Goal: Ask a question: Seek information or help from site administrators or community

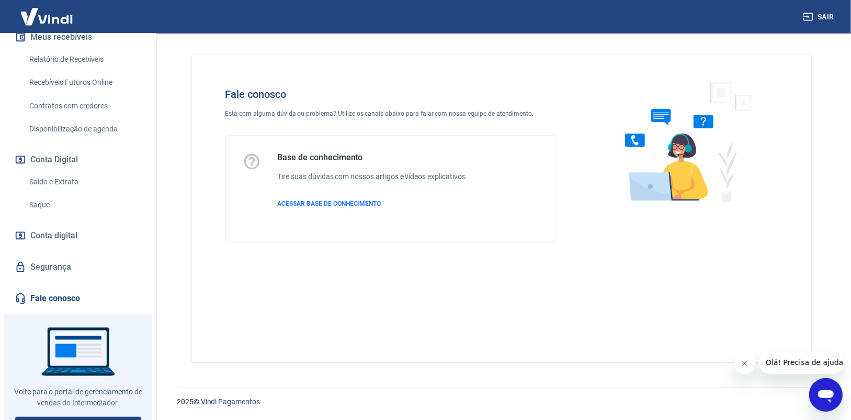
scroll to position [262, 0]
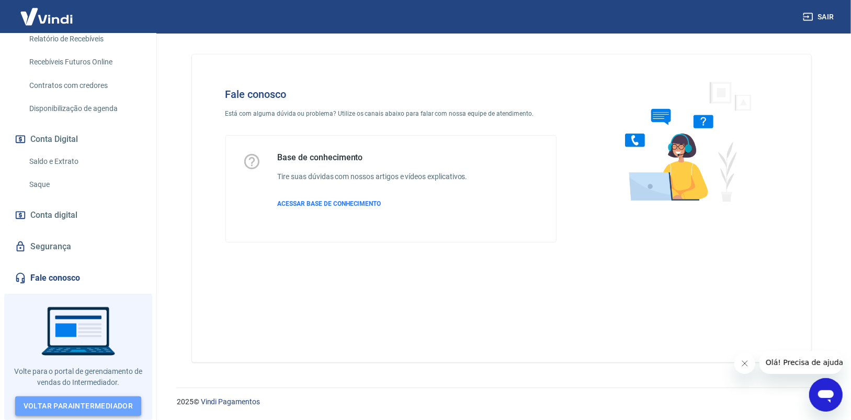
click at [71, 405] on link "Voltar para Intermediador" at bounding box center [78, 405] width 127 height 19
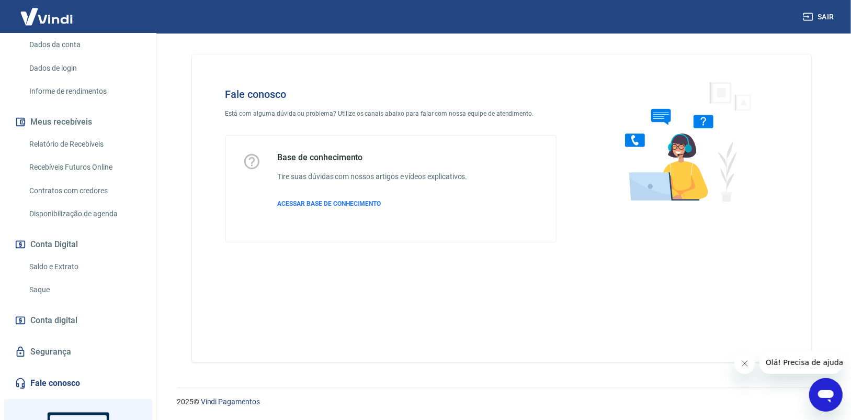
scroll to position [262, 0]
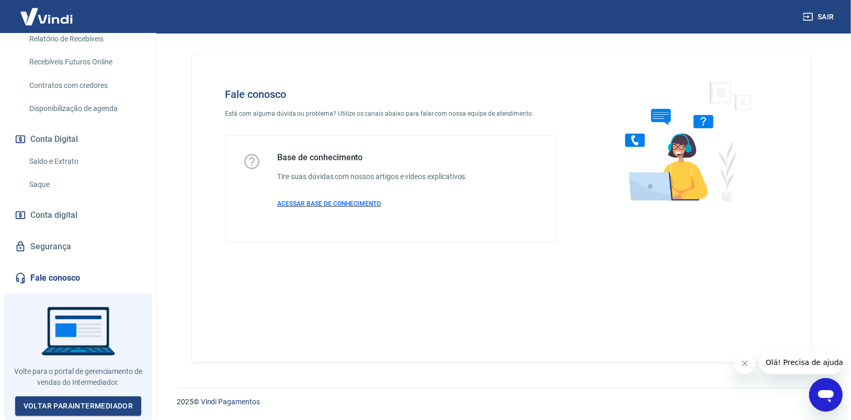
click at [310, 201] on span "ACESSAR BASE DE CONHECIMENTO" at bounding box center [330, 203] width 104 height 7
drag, startPoint x: 256, startPoint y: 306, endPoint x: 264, endPoint y: 310, distance: 8.2
click at [264, 310] on div "Fale conosco Está com alguma dúvida ou problema? Utilize os canais abaixo para …" at bounding box center [502, 208] width 620 height 308
click at [84, 270] on div "Início Meu cadastro Dados da conta Dados de login Informe de rendimentos Meus r…" at bounding box center [78, 81] width 156 height 415
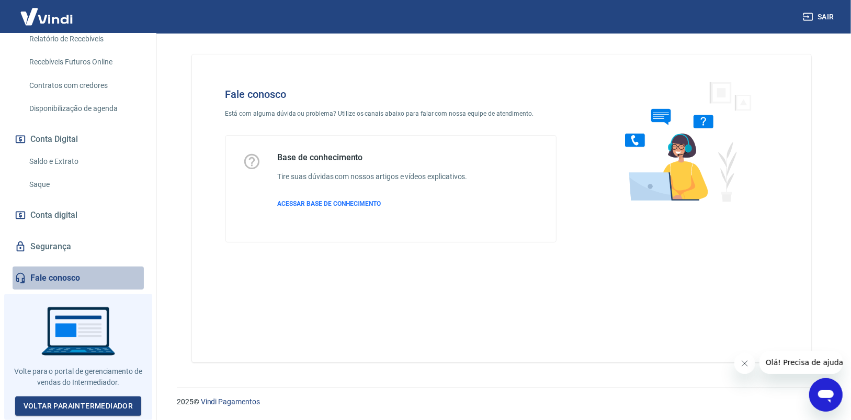
click at [81, 285] on link "Fale conosco" at bounding box center [78, 277] width 131 height 23
click at [829, 399] on icon "Abrir janela de mensagens" at bounding box center [826, 395] width 16 height 13
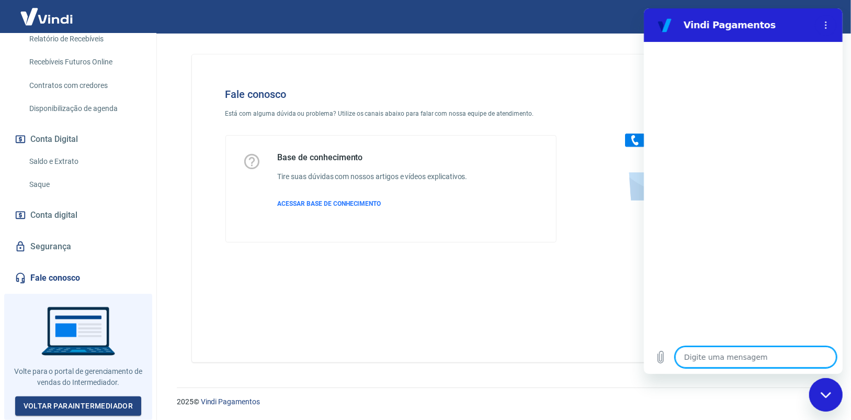
click at [698, 359] on textarea at bounding box center [755, 356] width 161 height 21
type textarea "O"
type textarea "x"
type textarea "Ol"
type textarea "x"
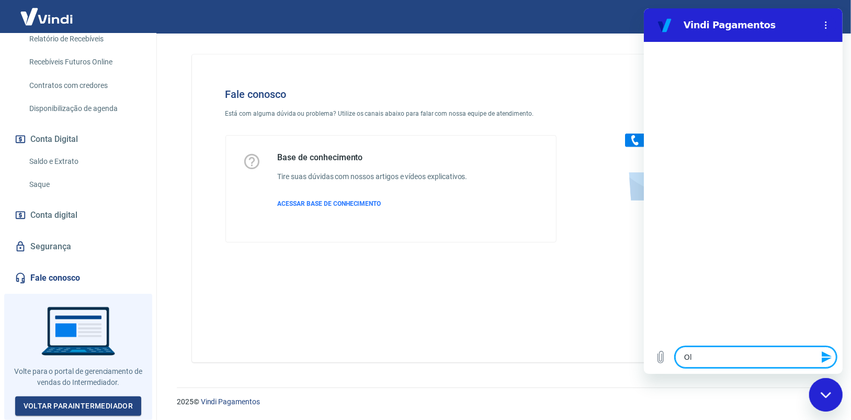
type textarea "Olá"
type textarea "x"
type textarea "a"
type textarea "x"
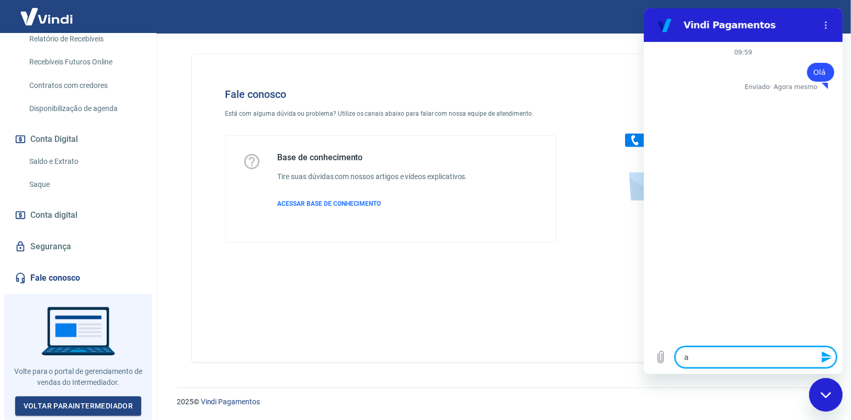
type textarea "at"
type textarea "x"
type textarea "ate"
type textarea "x"
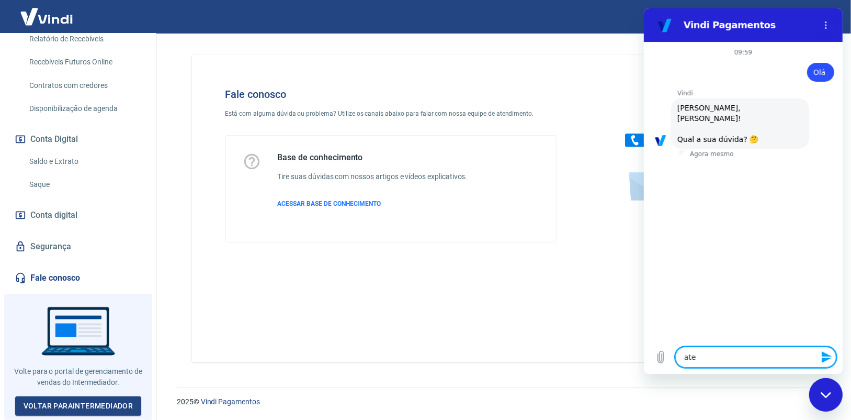
type textarea "aten"
type textarea "x"
type textarea "atend"
type textarea "x"
type textarea "atende"
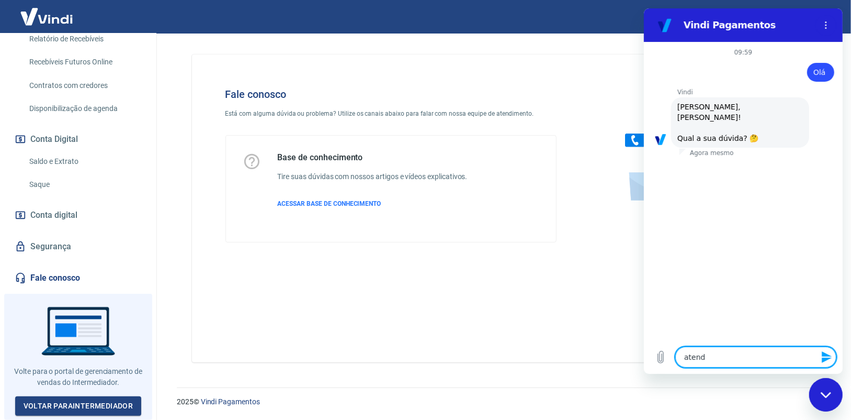
type textarea "x"
type textarea "atenden"
type textarea "x"
type textarea "atendent"
type textarea "x"
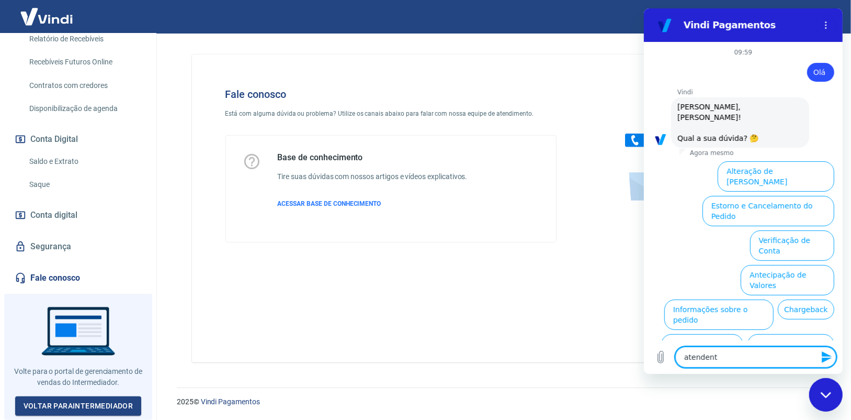
type textarea "atendente"
type textarea "x"
type textarea "atendente"
type textarea "x"
type textarea "atendente h"
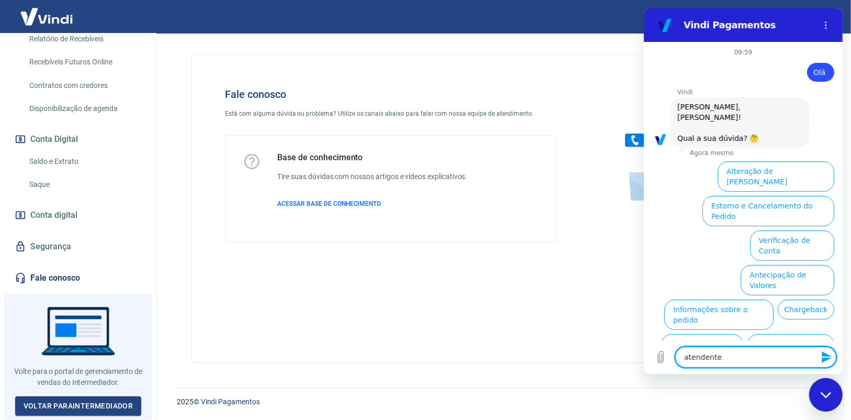
type textarea "x"
type textarea "atendente ho"
type textarea "x"
type textarea "atendente h"
type textarea "x"
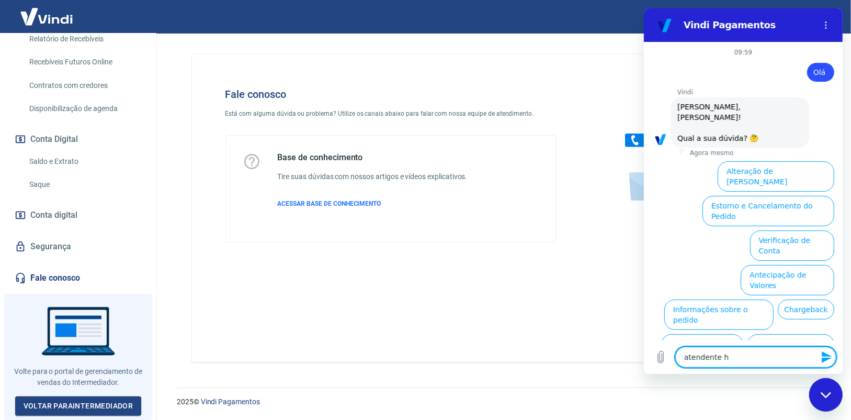
type textarea "atendente hu"
type textarea "x"
type textarea "atendente hum"
type textarea "x"
type textarea "atendente huma"
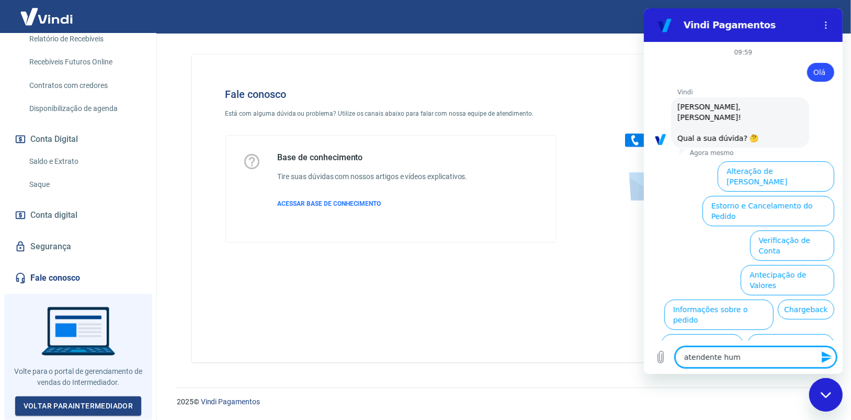
type textarea "x"
type textarea "atendente human"
type textarea "x"
type textarea "atendente humano"
type textarea "x"
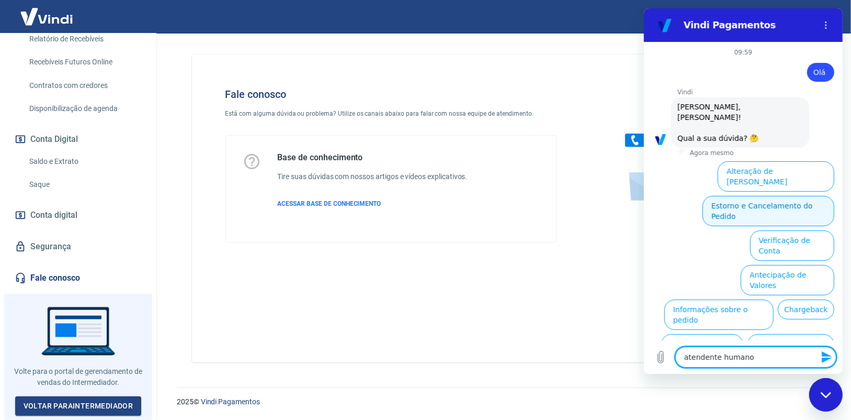
type textarea "atendente humano"
click at [721, 196] on button "Estorno e Cancelamento do Pedido" at bounding box center [768, 211] width 132 height 30
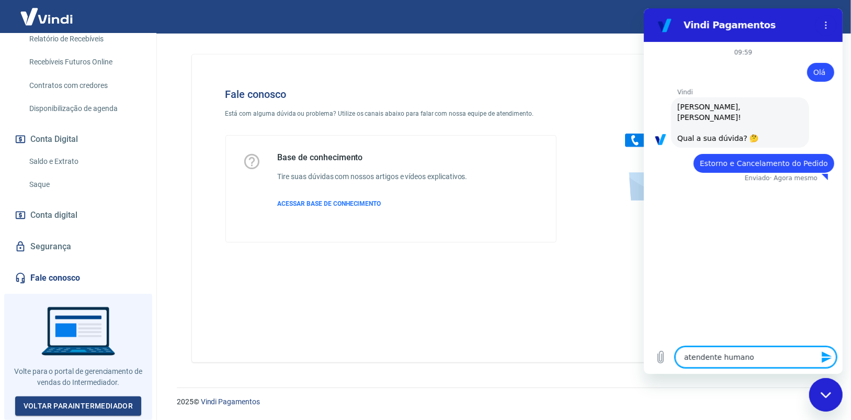
drag, startPoint x: 659, startPoint y: 350, endPoint x: 530, endPoint y: 345, distance: 129.9
click html "Vindi Pagamentos 09:59 diz: Olá Enviado · Agora mesmo Vindi Vindi diz: Olá, REN…"
type textarea "x"
type textarea "atendente human"
type textarea "x"
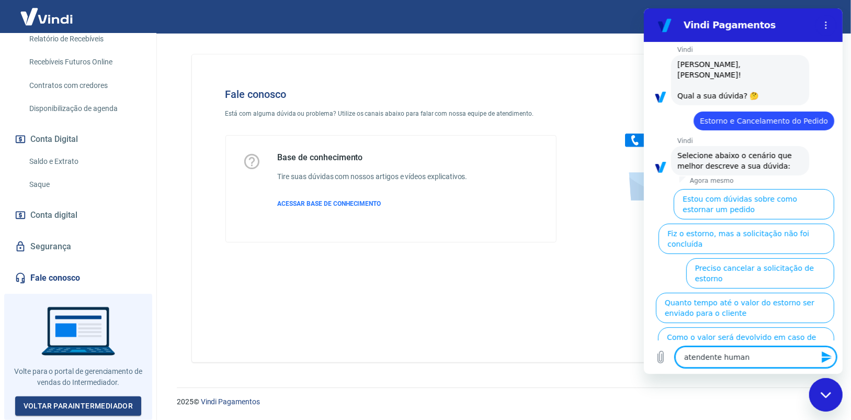
scroll to position [52, 0]
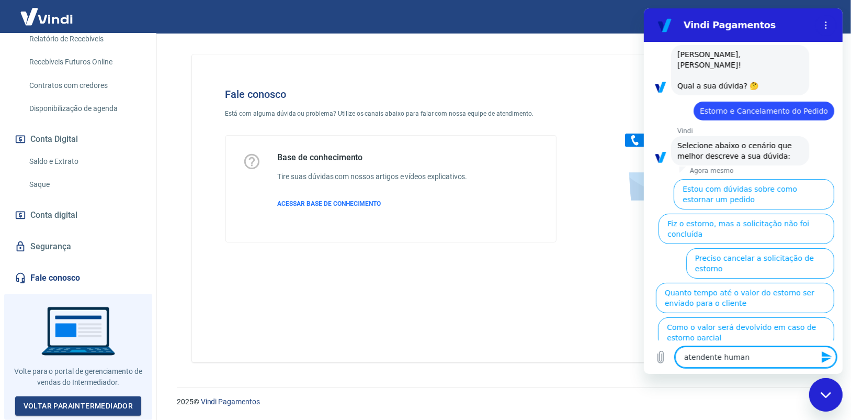
type textarea "atendente huma"
type textarea "x"
type textarea "atendente hum"
type textarea "x"
type textarea "atendente hu"
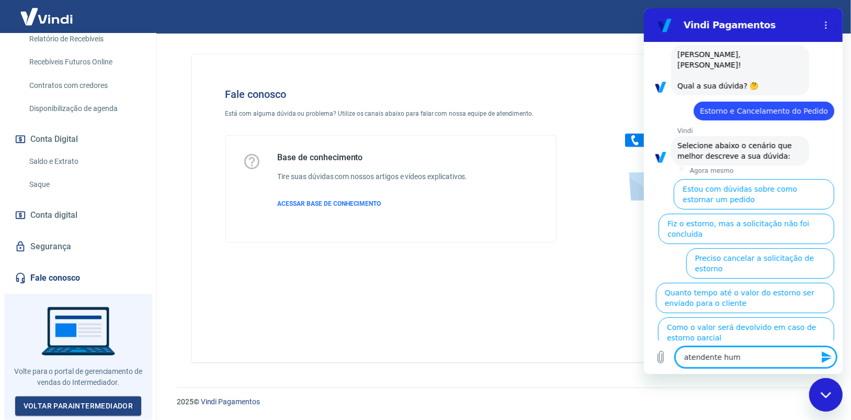
type textarea "x"
type textarea "atendente h"
type textarea "x"
type textarea "atendente"
type textarea "x"
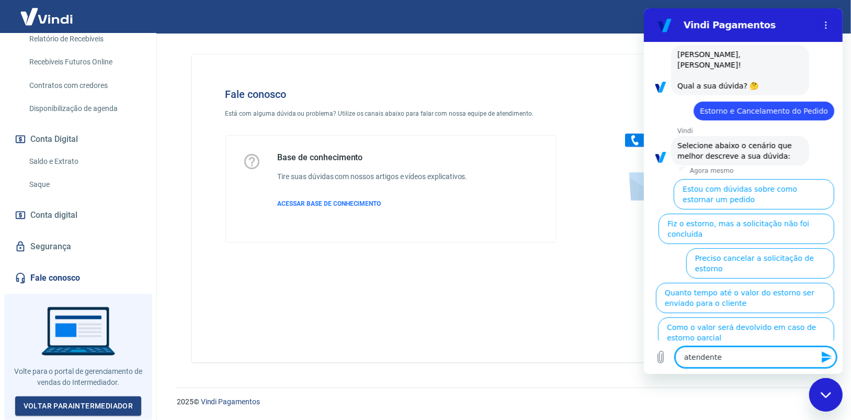
type textarea "atendente"
type textarea "x"
type textarea "atendent"
type textarea "x"
type textarea "atenden"
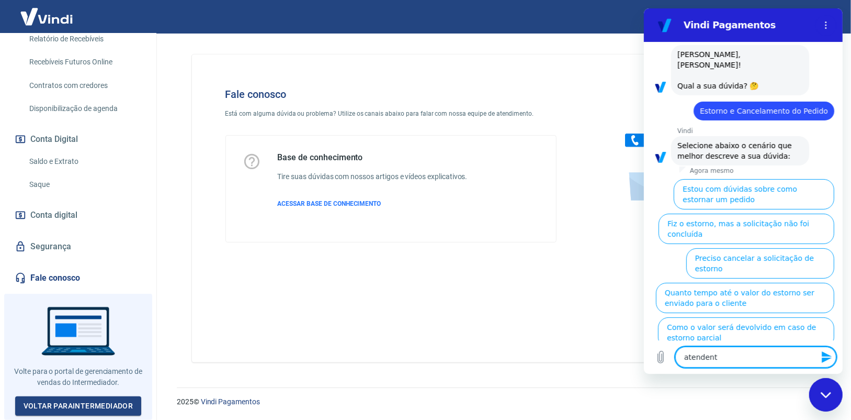
type textarea "x"
type textarea "atende"
type textarea "x"
type textarea "atend"
type textarea "x"
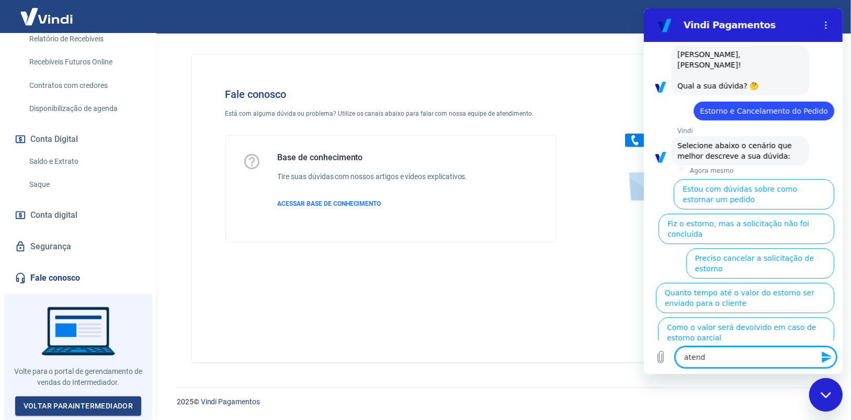
type textarea "aten"
type textarea "x"
type textarea "ate"
type textarea "x"
type textarea "at"
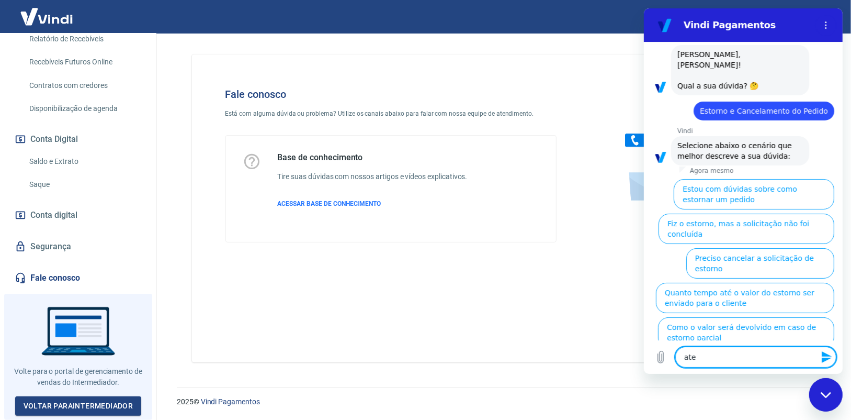
type textarea "x"
type textarea "a"
type textarea "x"
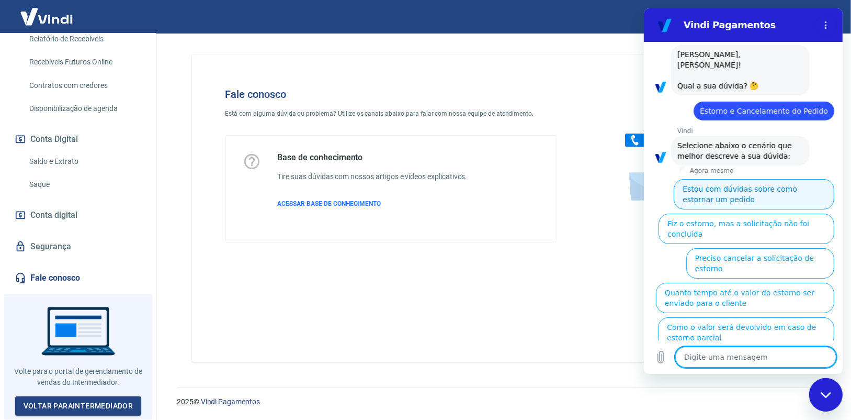
click at [773, 181] on button "Estou com dúvidas sobre como estornar um pedido" at bounding box center [754, 194] width 161 height 30
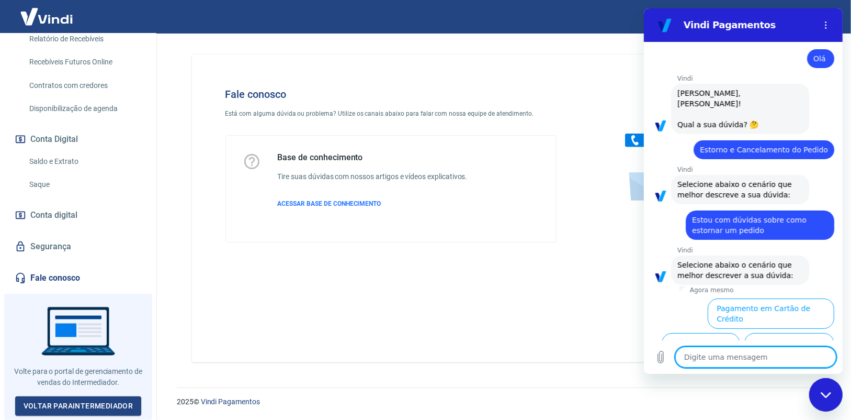
scroll to position [31, 0]
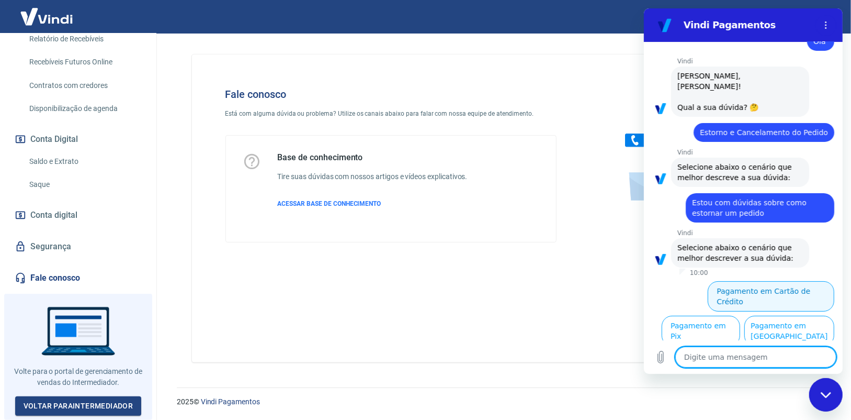
click at [797, 281] on button "Pagamento em Cartão de Crédito" at bounding box center [771, 296] width 127 height 30
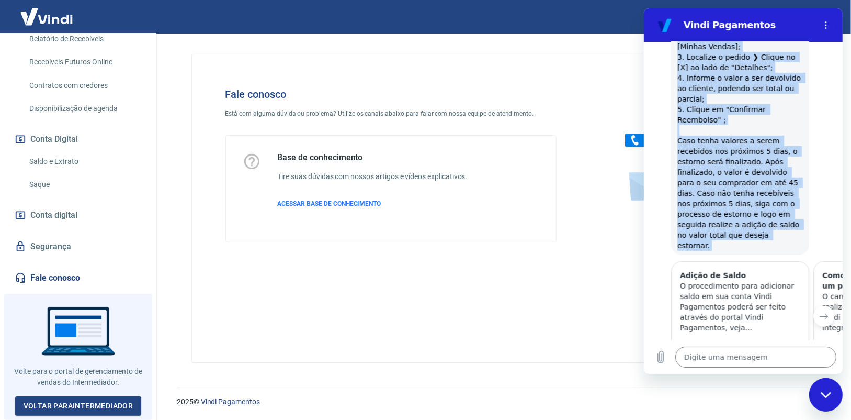
scroll to position [407, 0]
drag, startPoint x: 678, startPoint y: 71, endPoint x: 806, endPoint y: 209, distance: 188.8
click at [806, 209] on div "Vindi diz: Para realizar o estorno de uma transação paga via cartão de crédito …" at bounding box center [747, 92] width 190 height 323
copy span "Para realizar o estorno de uma transação paga via cartão de crédito é necessári…"
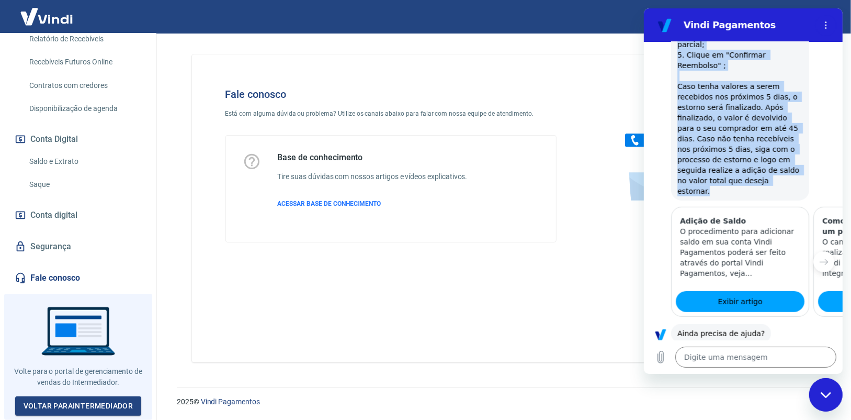
scroll to position [467, 0]
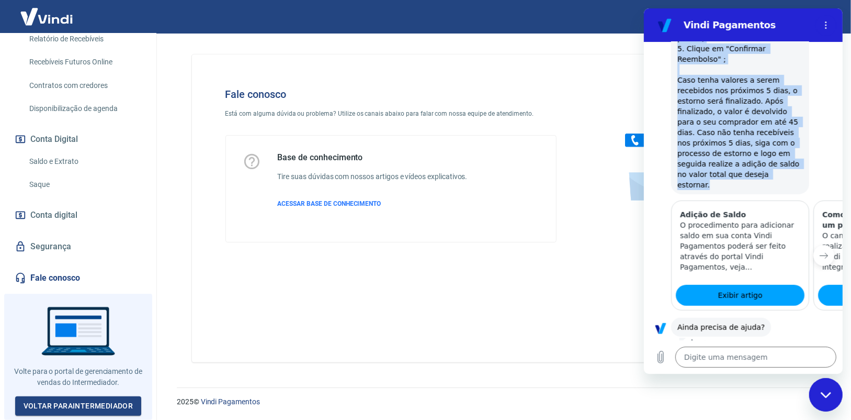
click at [820, 251] on icon "Próximo item" at bounding box center [824, 255] width 8 height 8
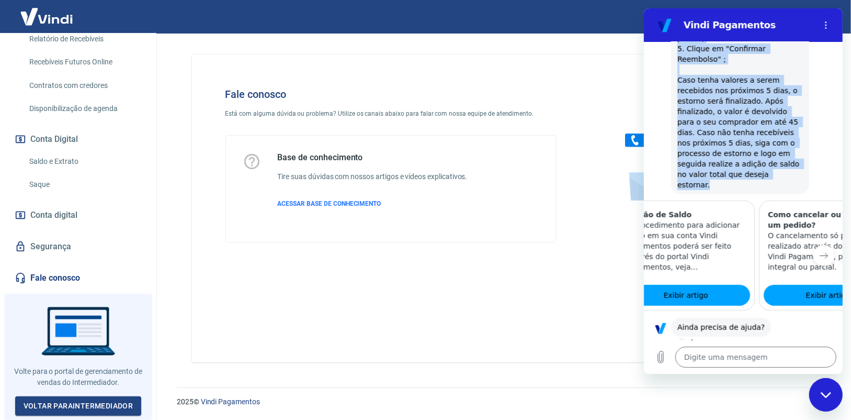
scroll to position [0, 126]
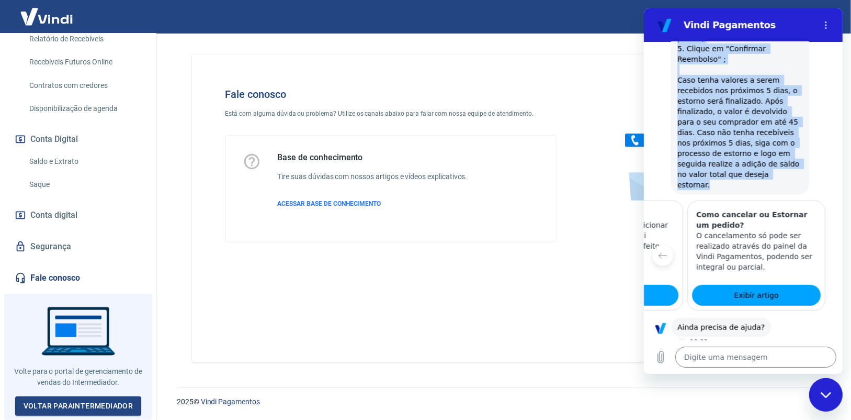
type textarea "x"
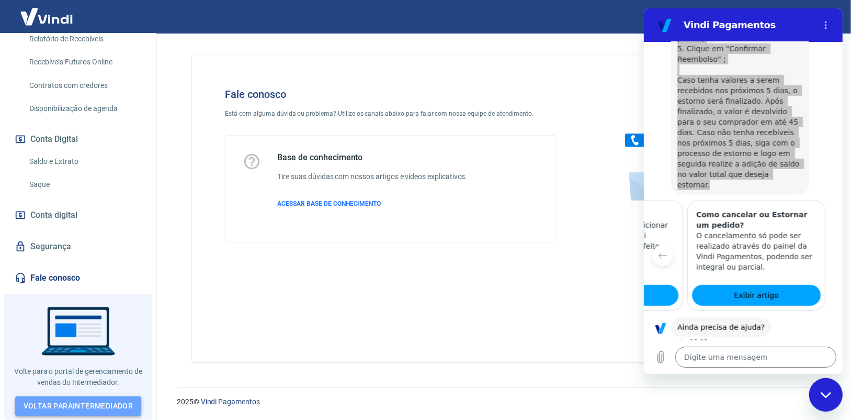
click at [85, 407] on link "Voltar para Intermediador" at bounding box center [78, 405] width 127 height 19
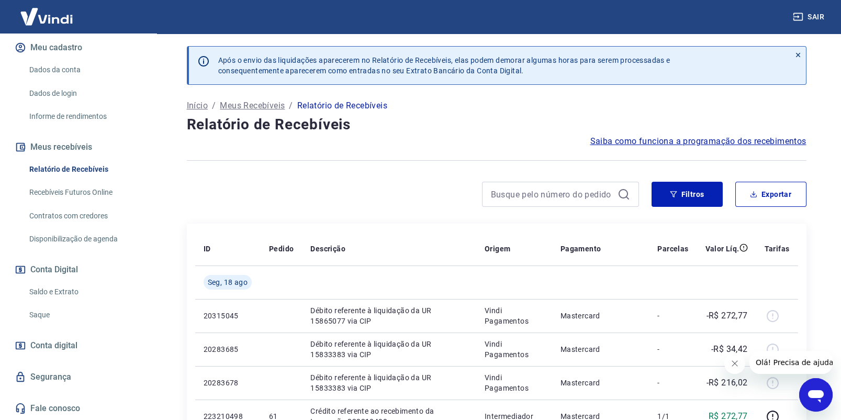
scroll to position [137, 0]
click at [98, 194] on link "Recebíveis Futuros Online" at bounding box center [84, 192] width 119 height 21
click at [84, 191] on link "Recebíveis Futuros Online" at bounding box center [84, 192] width 119 height 21
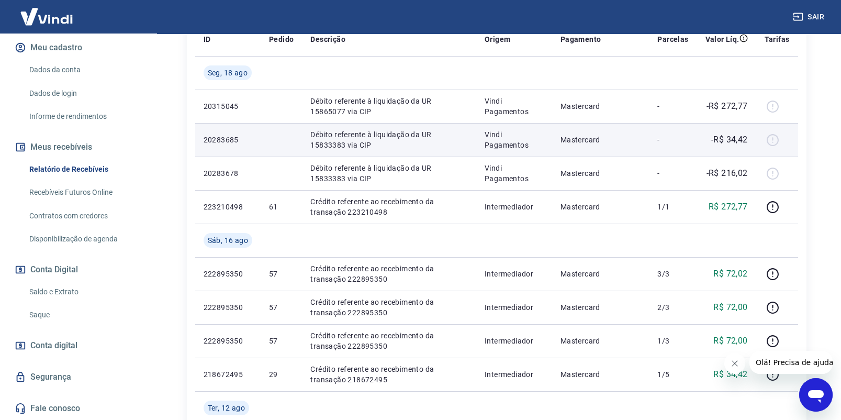
scroll to position [0, 0]
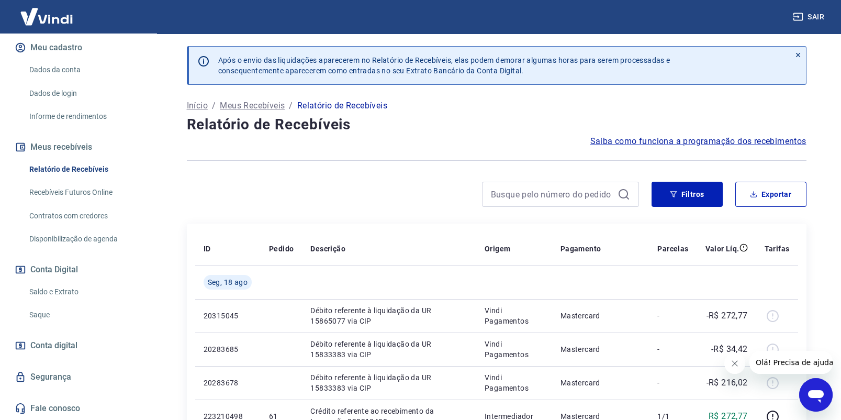
click at [823, 390] on icon "Abrir janela de mensagens" at bounding box center [815, 394] width 19 height 19
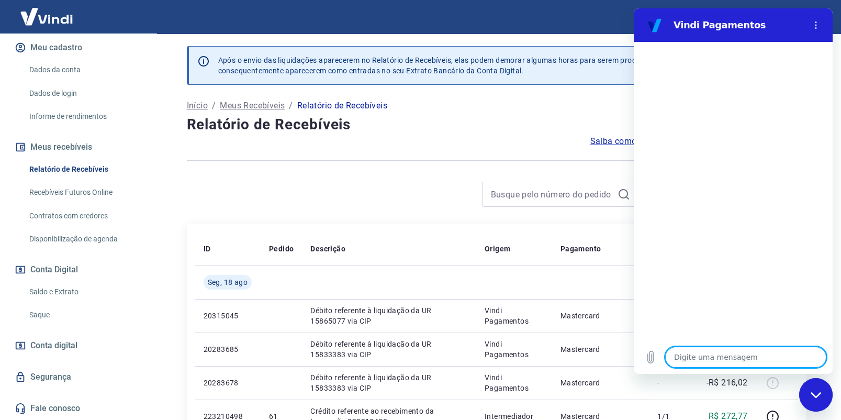
click at [691, 355] on textarea at bounding box center [745, 356] width 161 height 21
type textarea "c"
type textarea "x"
type textarea "co"
type textarea "x"
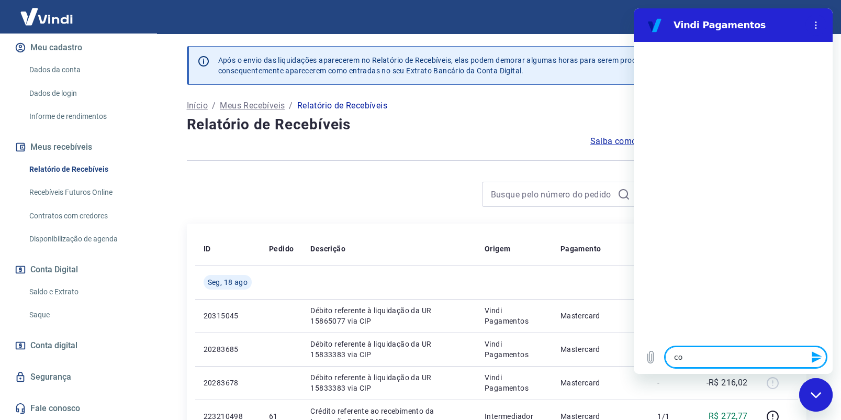
type textarea "com"
type textarea "x"
type textarea "como"
type textarea "x"
type textarea "como"
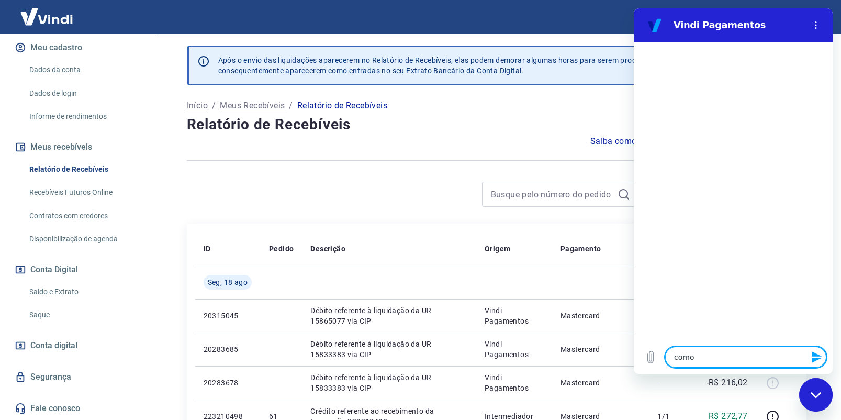
type textarea "x"
type textarea "como a"
type textarea "x"
type textarea "como ad"
type textarea "x"
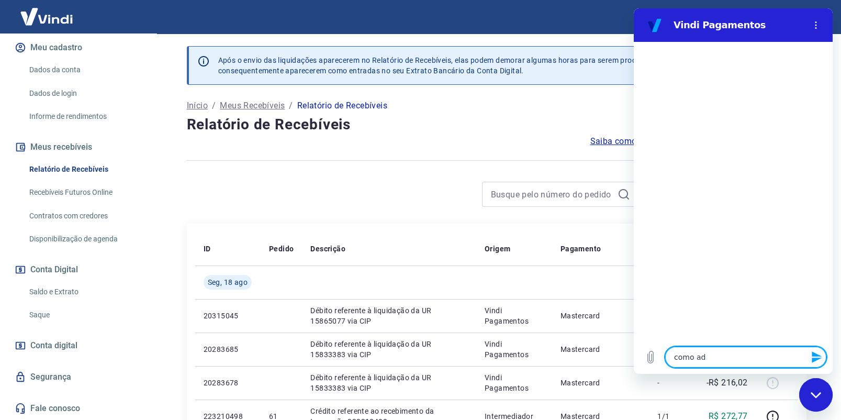
type textarea "como adi"
type textarea "x"
type textarea "como adic"
type textarea "x"
type textarea "como adici"
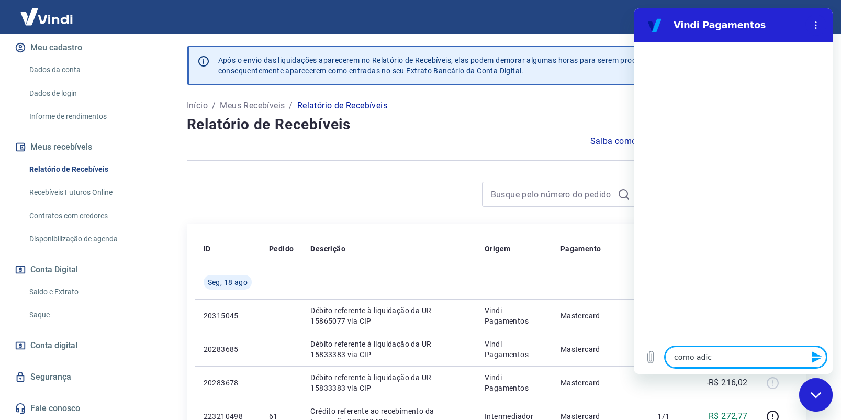
type textarea "x"
type textarea "como adicio"
type textarea "x"
type textarea "como adicion"
type textarea "x"
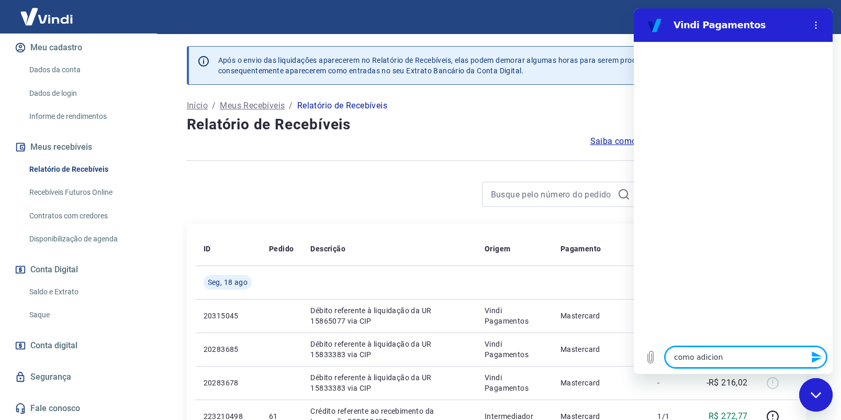
type textarea "como adiciono"
type textarea "x"
type textarea "como adiciono"
type textarea "x"
type textarea "como adiciono s"
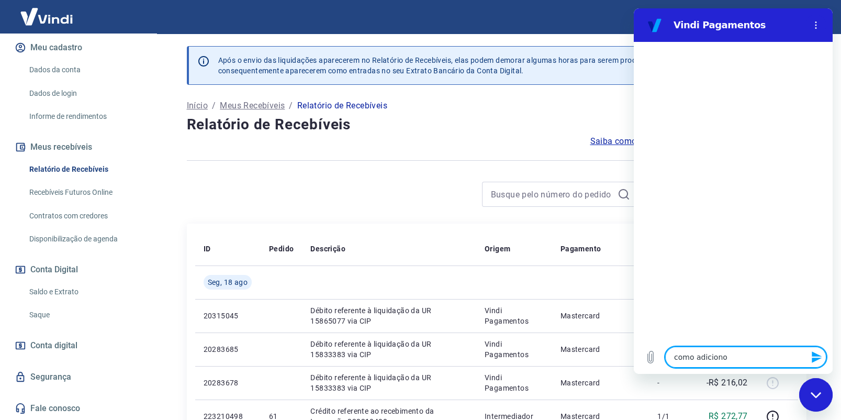
type textarea "x"
type textarea "como adiciono sa"
type textarea "x"
type textarea "como adiciono sal"
type textarea "x"
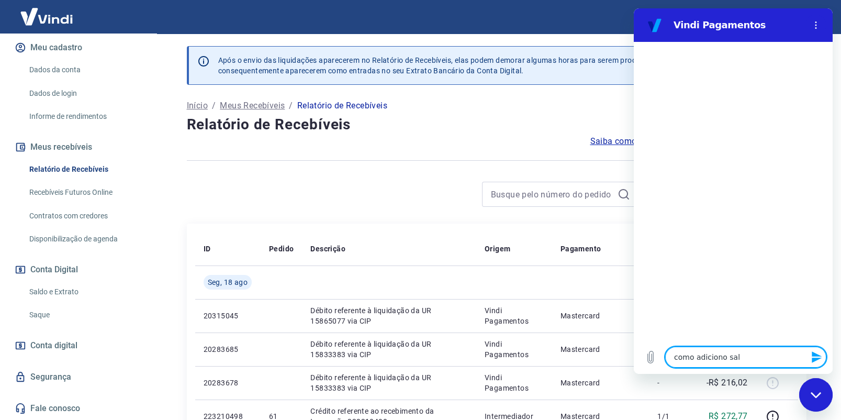
type textarea "como adiciono sald"
type textarea "x"
type textarea "como adiciono saldo"
type textarea "x"
type textarea "como adiciono saldo"
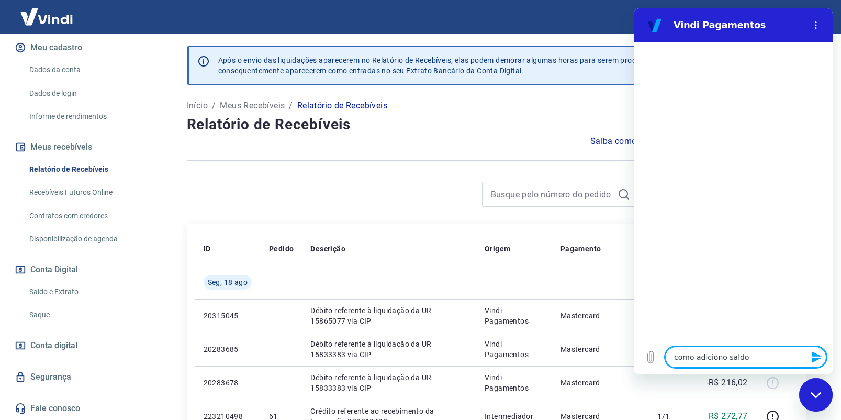
type textarea "x"
type textarea "como adiciono saldo n"
type textarea "x"
type textarea "como adiciono saldo na"
type textarea "x"
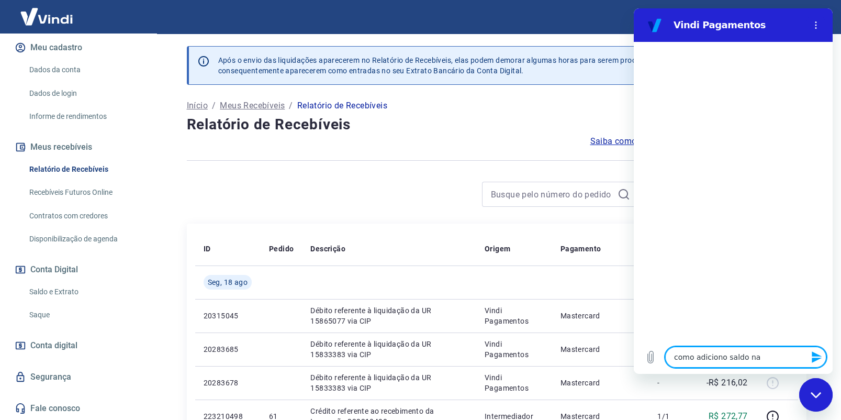
type textarea "como adiciono saldo na"
type textarea "x"
type textarea "como adiciono saldo na m"
type textarea "x"
type textarea "como adiciono saldo na mi"
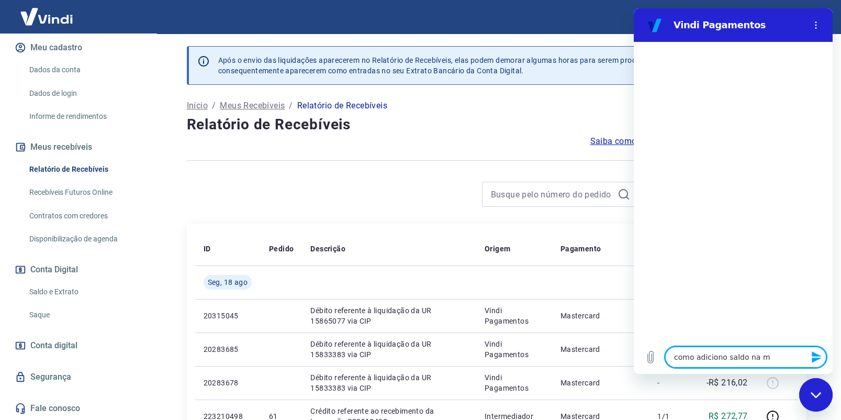
type textarea "x"
type textarea "como adiciono saldo na min"
type textarea "x"
type textarea "como adiciono saldo na minh"
type textarea "x"
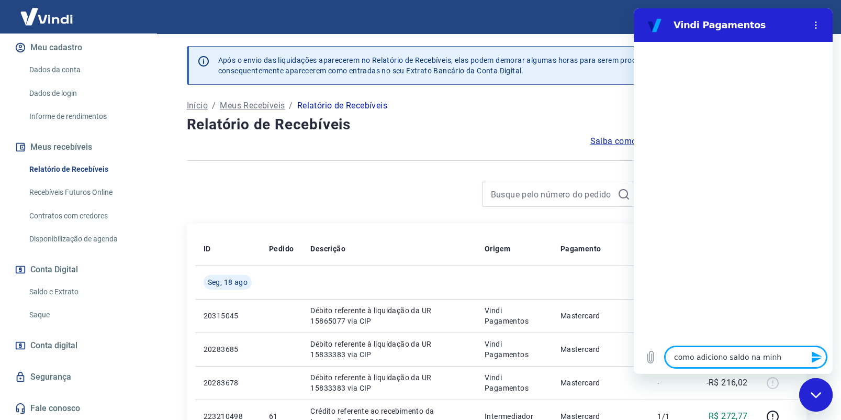
type textarea "como adiciono saldo na minha"
type textarea "x"
type textarea "como adiciono saldo na minha"
type textarea "x"
type textarea "como adiciono saldo na minha c"
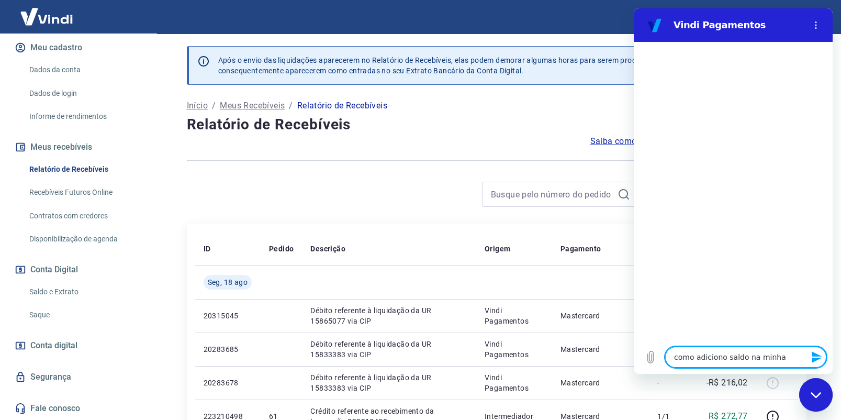
type textarea "x"
type textarea "como adiciono saldo na minha co"
type textarea "x"
type textarea "como adiciono saldo na minha con"
type textarea "x"
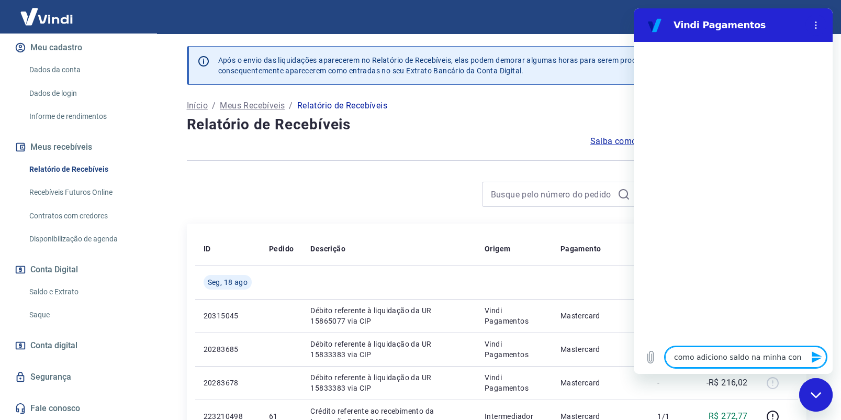
type textarea "como adiciono saldo na minha cont"
type textarea "x"
type textarea "como adiciono saldo na minha conta"
type textarea "x"
type textarea "como adiciono saldo na minha conta"
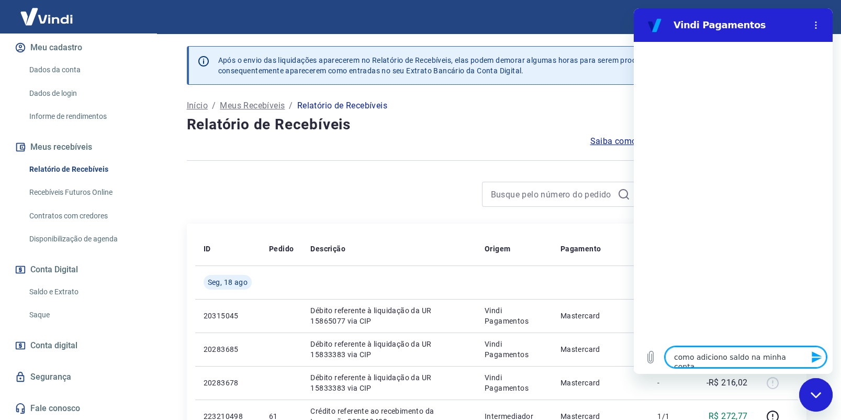
type textarea "x"
type textarea "como adiciono saldo na minha conta v"
type textarea "x"
type textarea "como adiciono saldo na minha conta vi"
type textarea "x"
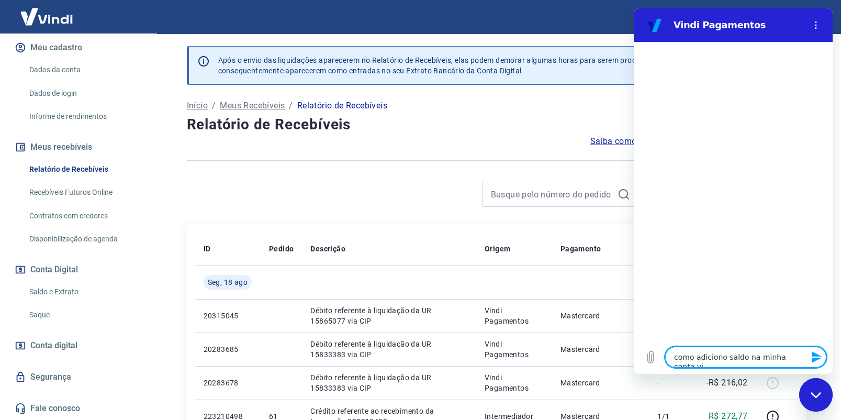
type textarea "como adiciono saldo na minha conta vin"
type textarea "x"
type textarea "como adiciono saldo na minha conta vind"
type textarea "x"
type textarea "como adiciono saldo na minha conta vindi"
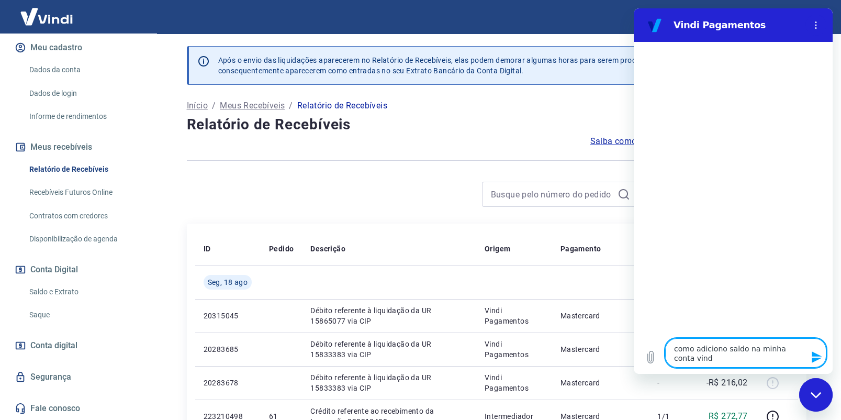
type textarea "x"
type textarea "como adiciono saldo na minha conta vindi?"
type textarea "x"
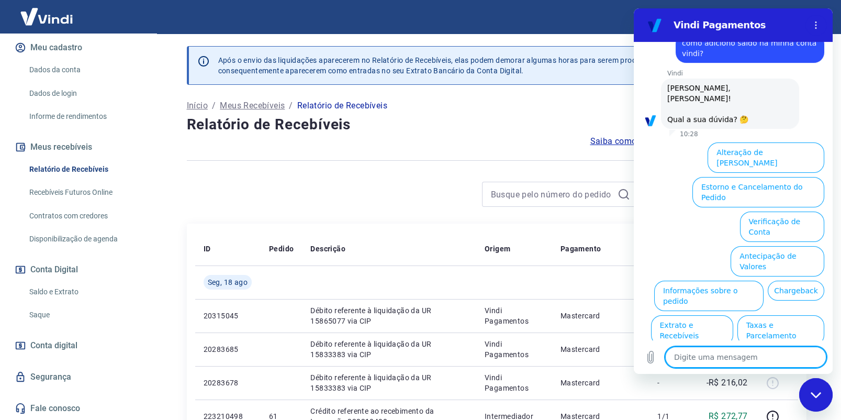
scroll to position [32, 0]
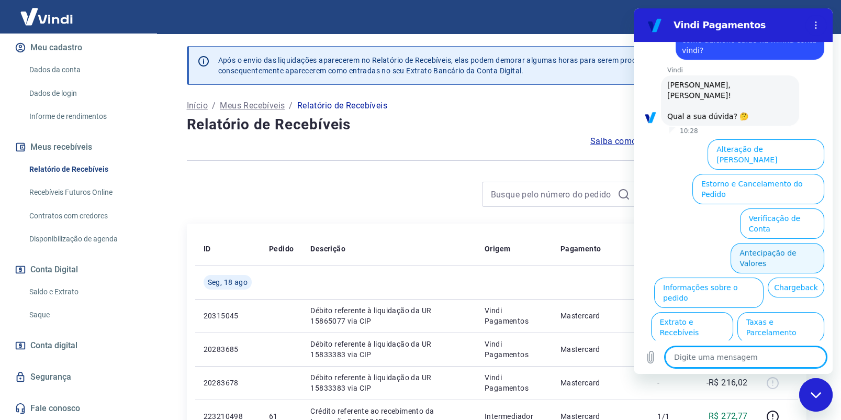
click at [747, 243] on button "Antecipação de Valores" at bounding box center [778, 258] width 94 height 30
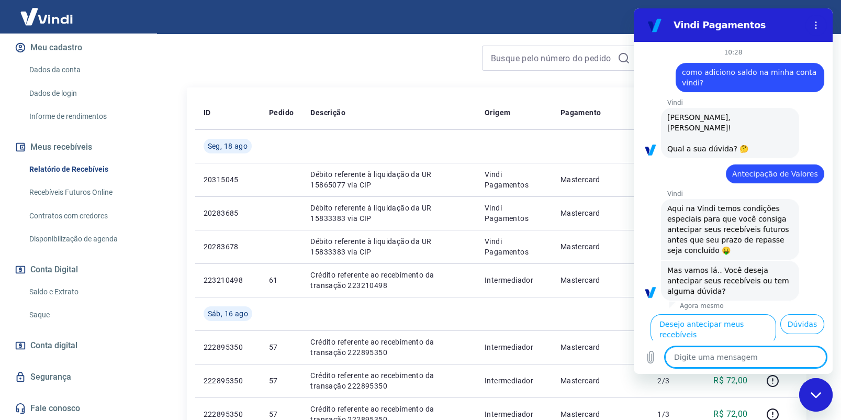
scroll to position [139, 0]
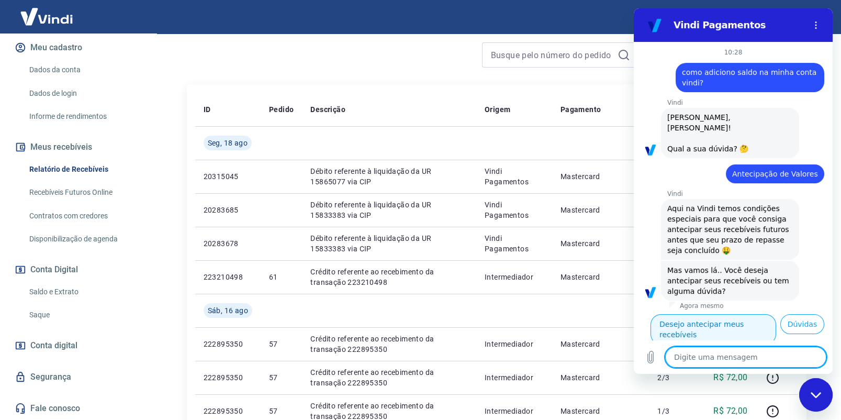
click at [726, 318] on button "Desejo antecipar meus recebíveis" at bounding box center [713, 329] width 126 height 30
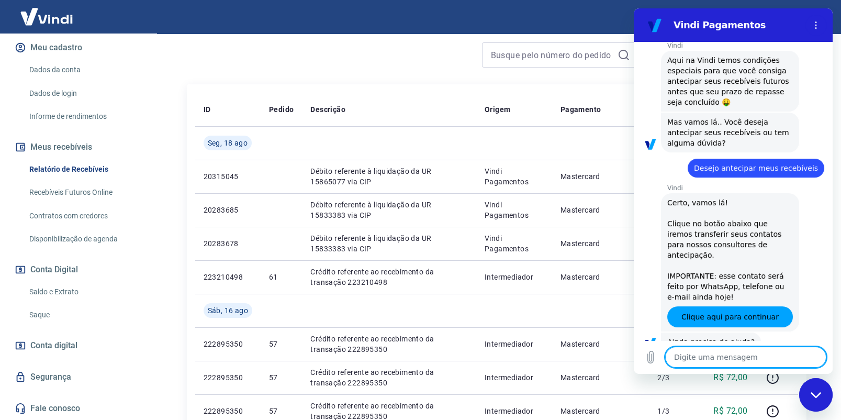
scroll to position [174, 0]
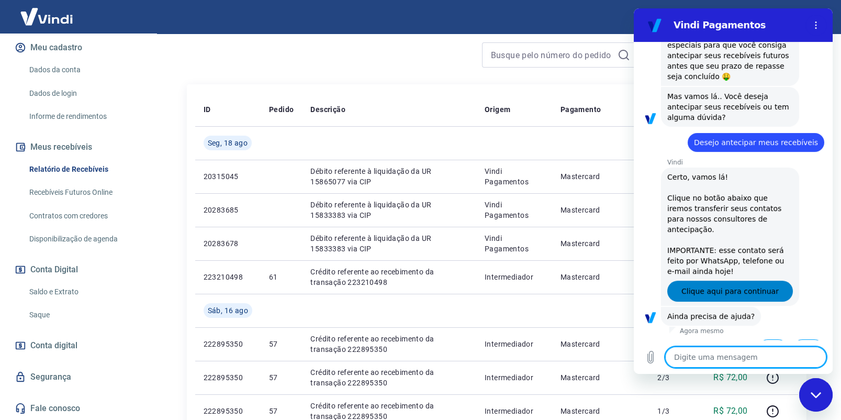
click at [724, 285] on span "Clique aqui para continuar" at bounding box center [729, 291] width 97 height 13
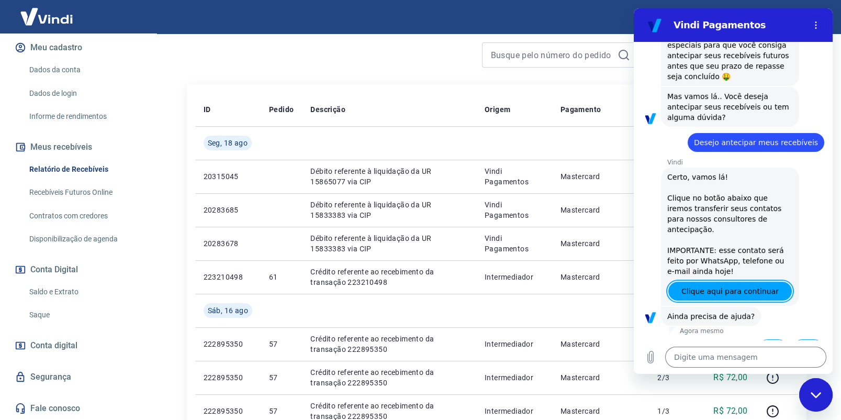
click at [822, 391] on div "Fechar janela de mensagens" at bounding box center [815, 394] width 31 height 31
type textarea "x"
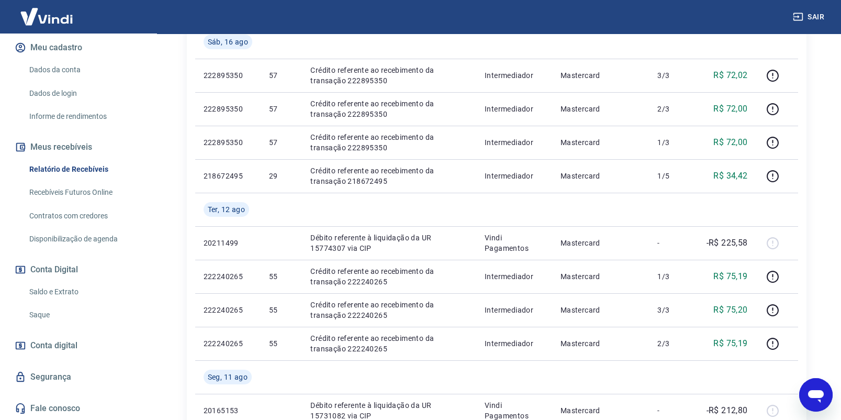
scroll to position [0, 0]
